Goal: Information Seeking & Learning: Find specific fact

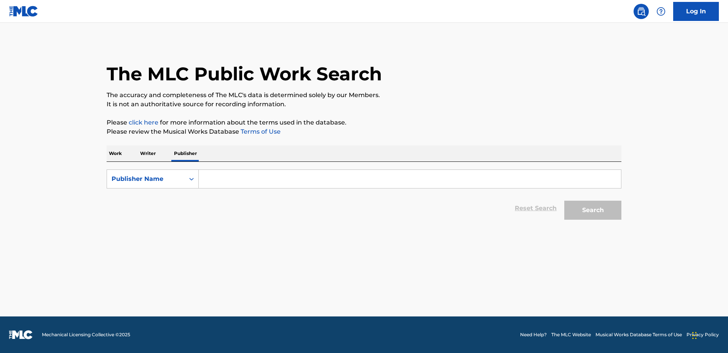
click at [113, 158] on p "Work" at bounding box center [116, 154] width 18 height 16
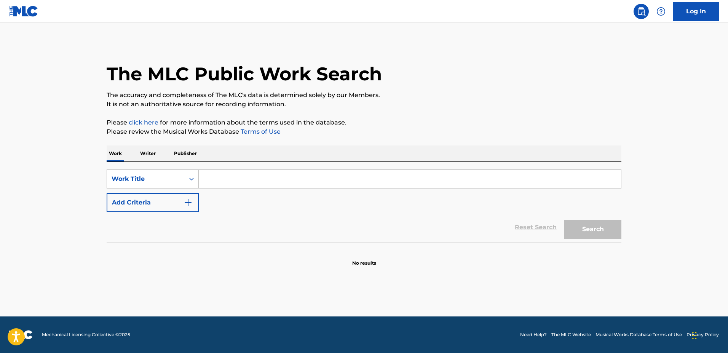
click at [220, 182] on input "Search Form" at bounding box center [410, 179] width 422 height 18
type input "face meets glass"
click at [565, 220] on button "Search" at bounding box center [593, 229] width 57 height 19
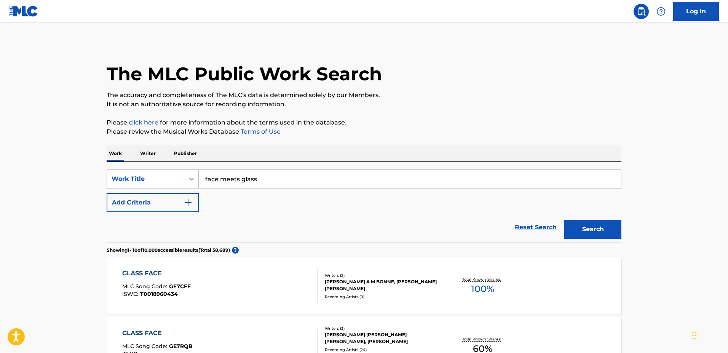
click at [189, 202] on img "Search Form" at bounding box center [188, 202] width 9 height 9
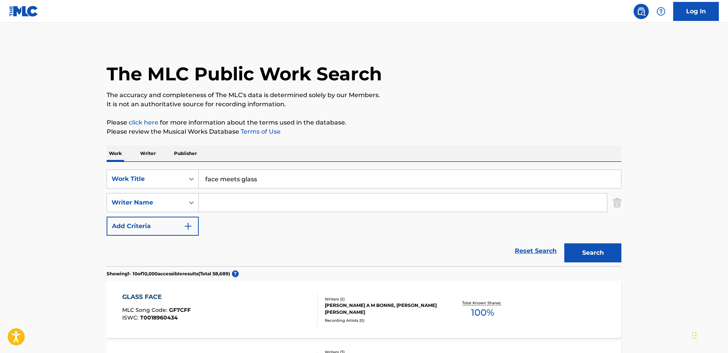
click at [230, 202] on input "Search Form" at bounding box center [403, 203] width 408 height 18
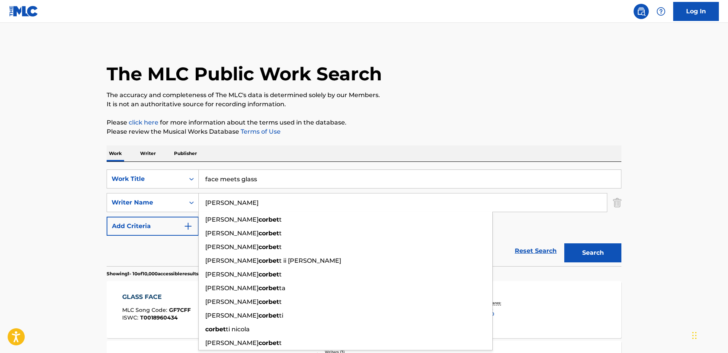
type input "[PERSON_NAME]"
click at [565, 243] on button "Search" at bounding box center [593, 252] width 57 height 19
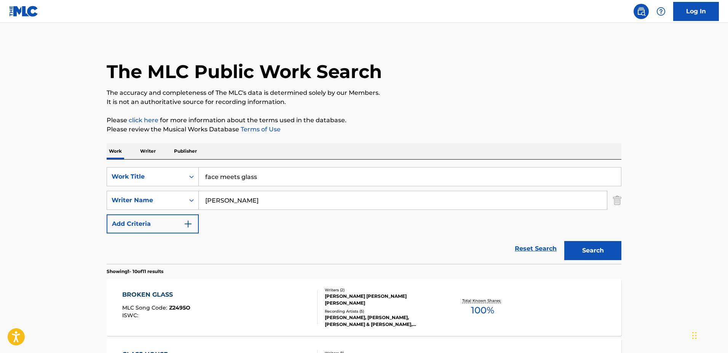
scroll to position [117, 0]
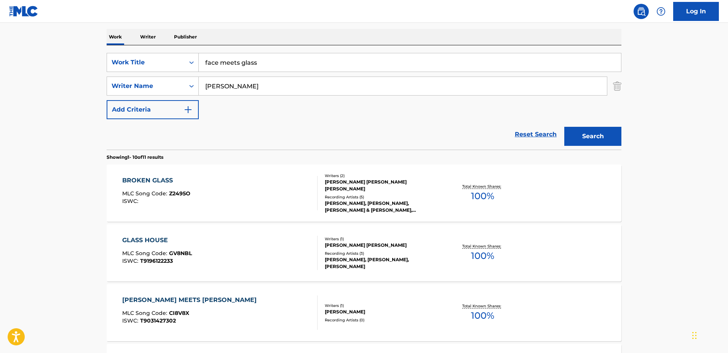
click at [213, 59] on input "face meets glass" at bounding box center [410, 62] width 422 height 18
click at [257, 86] on input "[PERSON_NAME]" at bounding box center [403, 86] width 408 height 18
click at [235, 86] on input "[PERSON_NAME]" at bounding box center [403, 86] width 408 height 18
type input "[PERSON_NAME]"
